Goal: Information Seeking & Learning: Learn about a topic

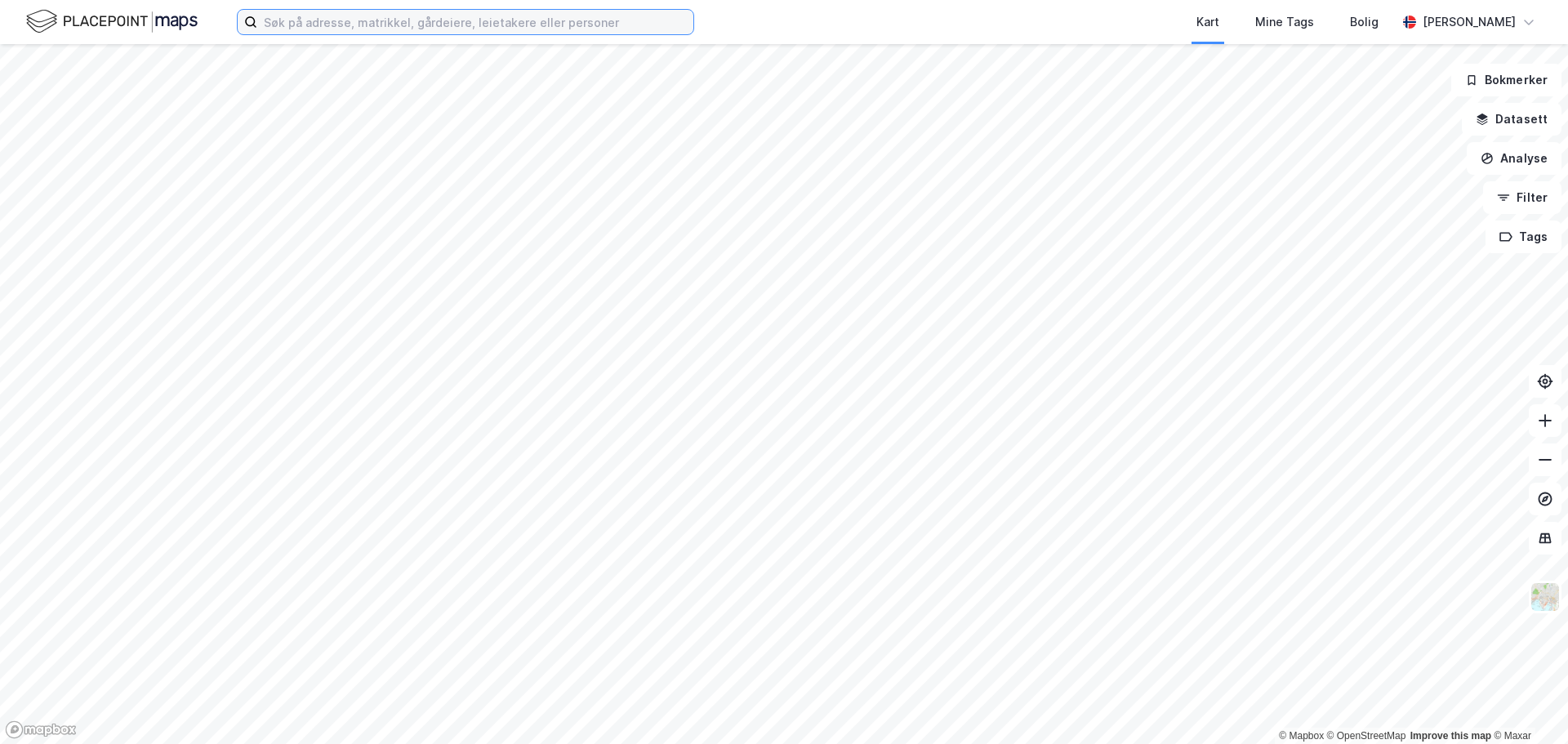
click at [346, 23] on input at bounding box center [475, 22] width 437 height 25
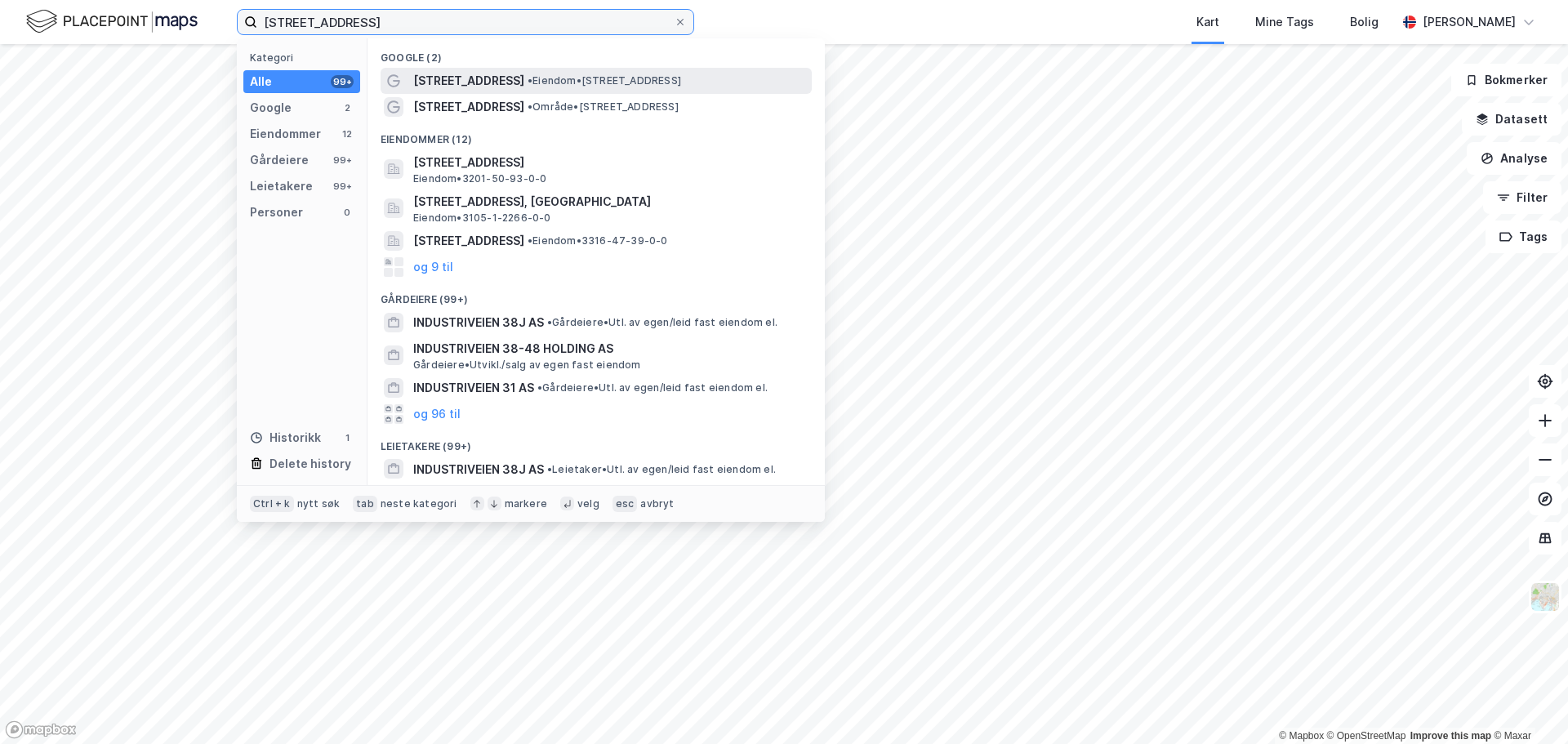
type input "[STREET_ADDRESS]"
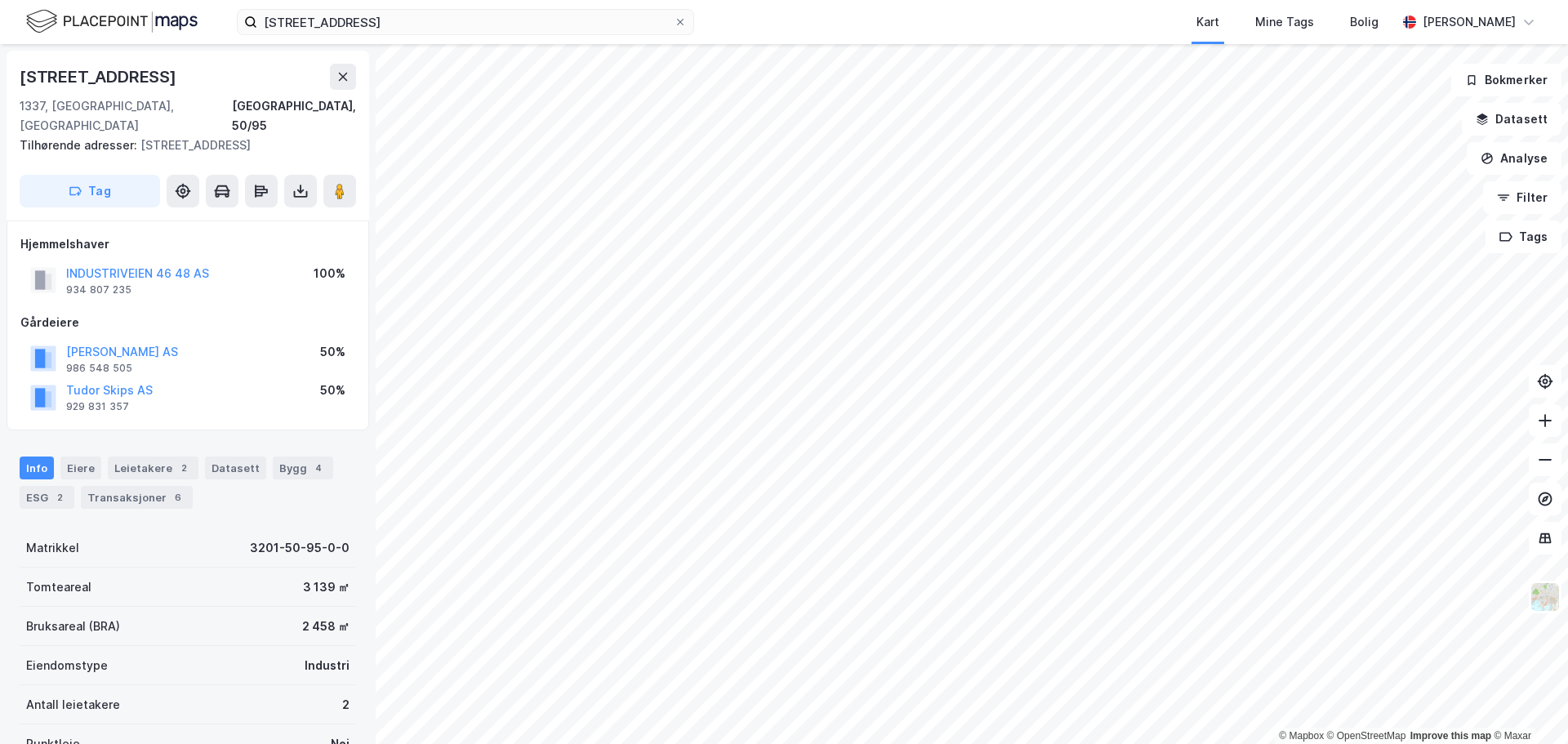
click at [234, 282] on div "Hjemmelshaver INDUSTRIVEIEN 46 48 AS 934 807 235 100% Gårdeiere [PERSON_NAME] A…" at bounding box center [187, 326] width 335 height 183
click at [0, 0] on button "INDUSTRIVEIEN 46 48 AS" at bounding box center [0, 0] width 0 height 0
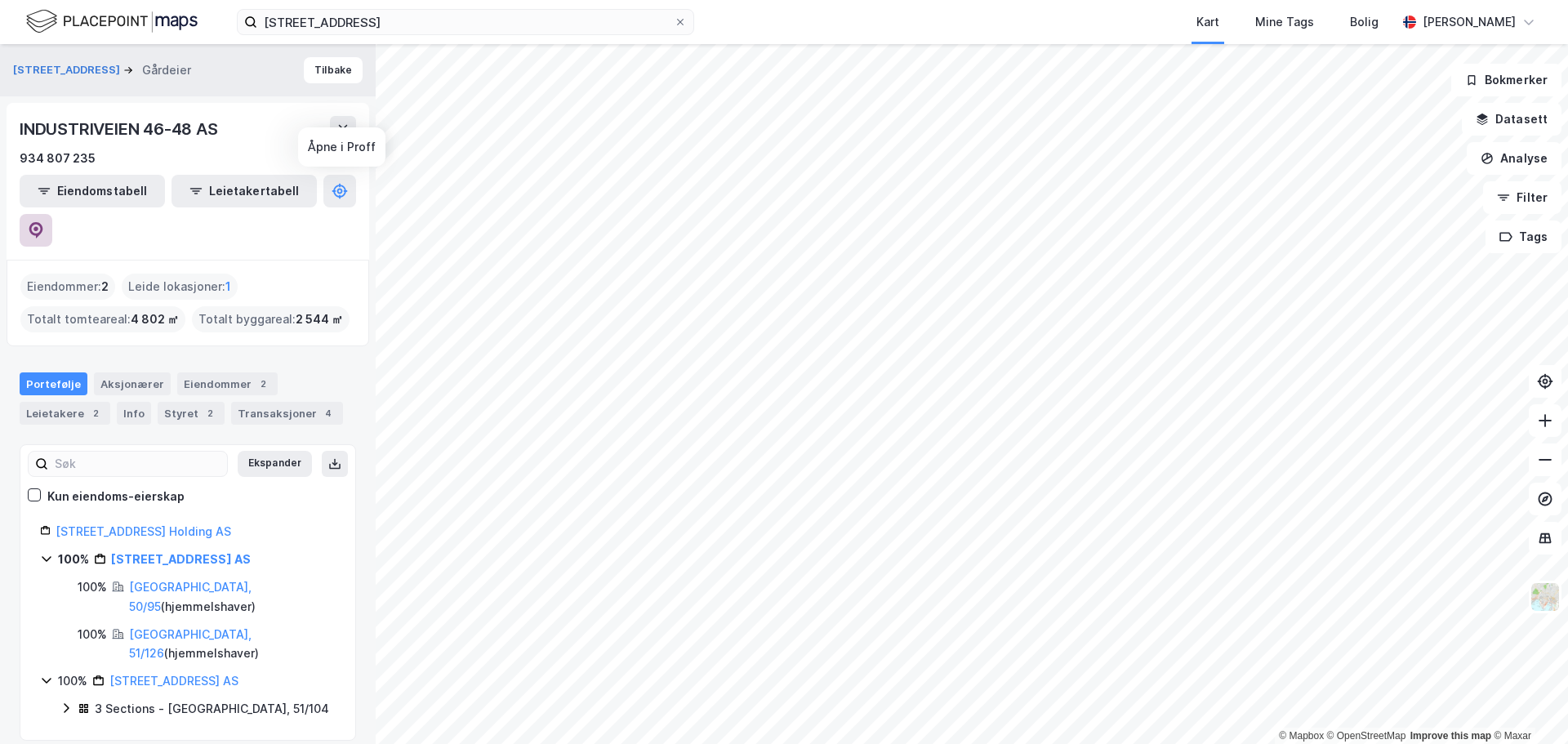
click at [44, 223] on icon at bounding box center [35, 230] width 16 height 16
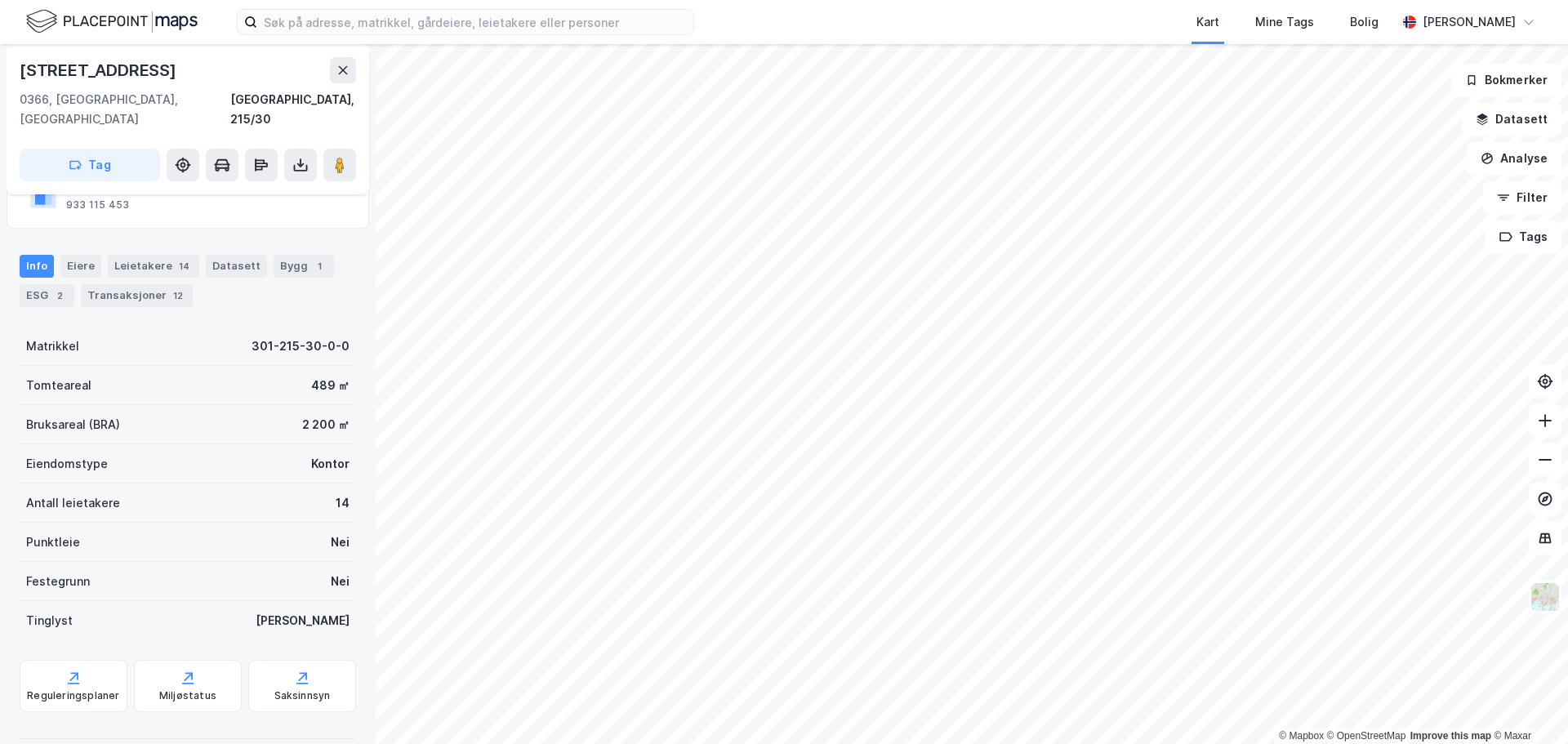
scroll to position [145, 0]
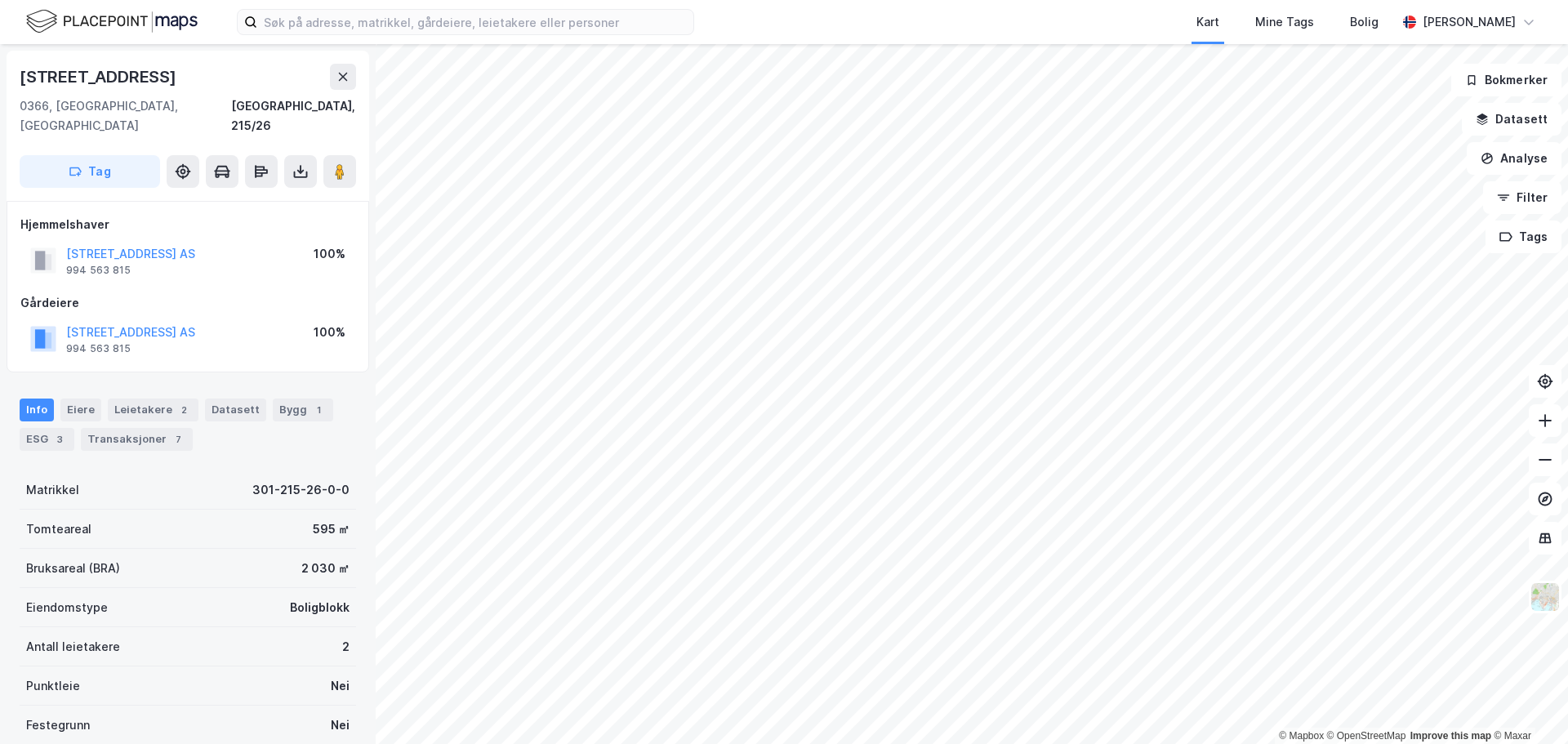
scroll to position [2, 0]
